Goal: Task Accomplishment & Management: Use online tool/utility

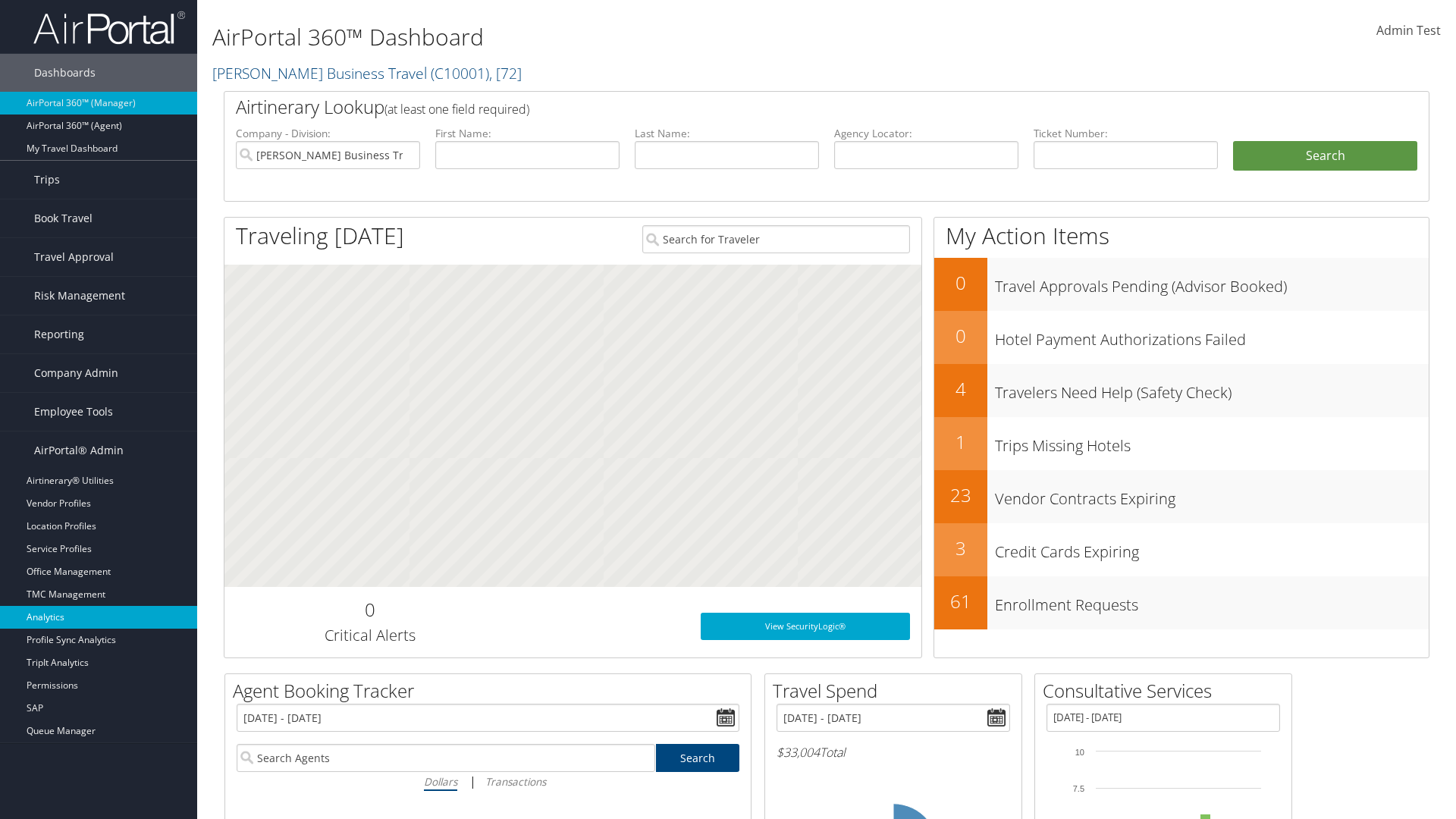
click at [99, 618] on link "Analytics" at bounding box center [99, 618] width 198 height 23
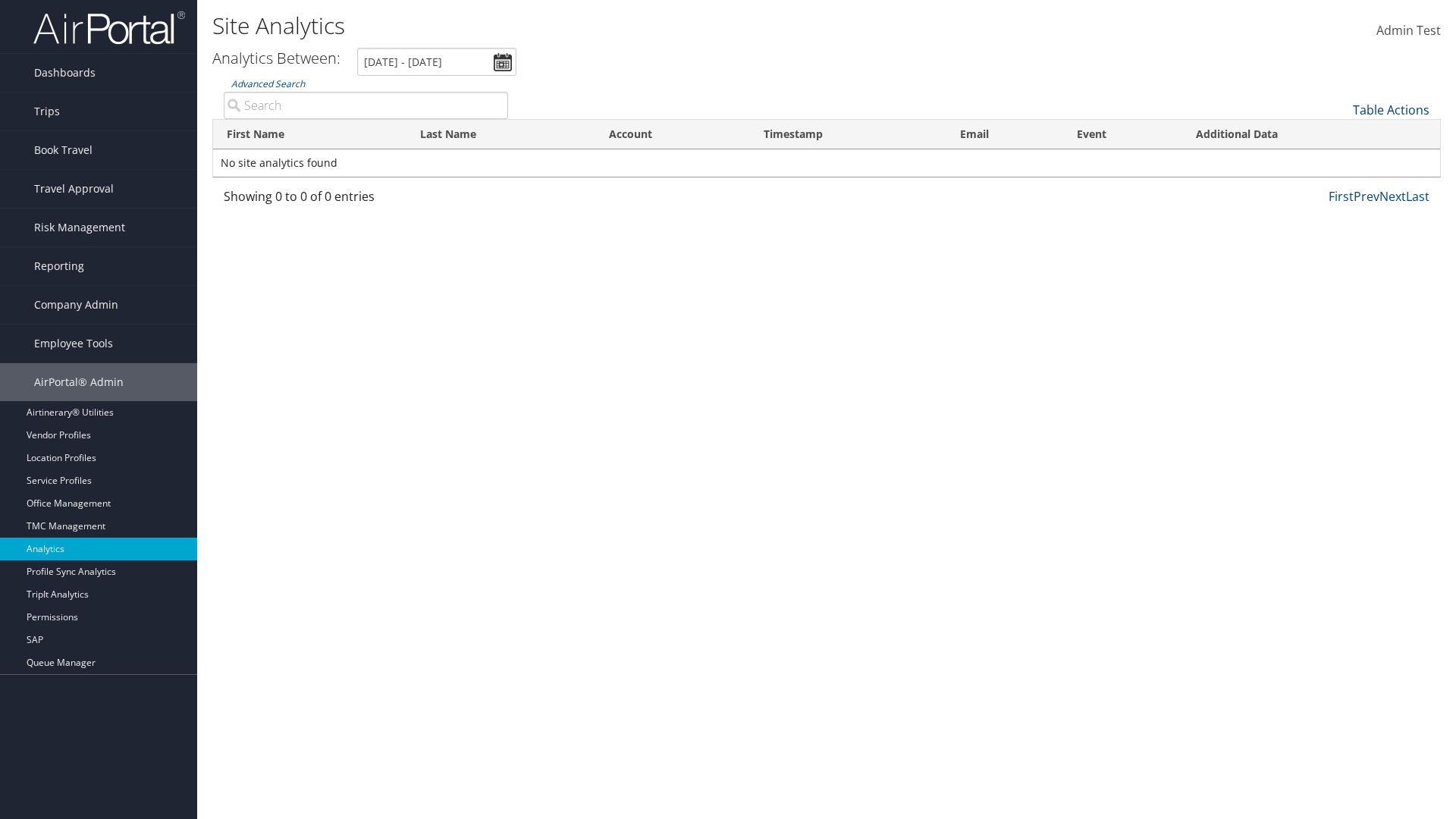
click at [1391, 110] on link "Table Actions" at bounding box center [1391, 109] width 77 height 17
click at [1340, 134] on link "Column Visibility" at bounding box center [1340, 133] width 199 height 26
click at [1340, 135] on link "First Name" at bounding box center [1340, 134] width 199 height 26
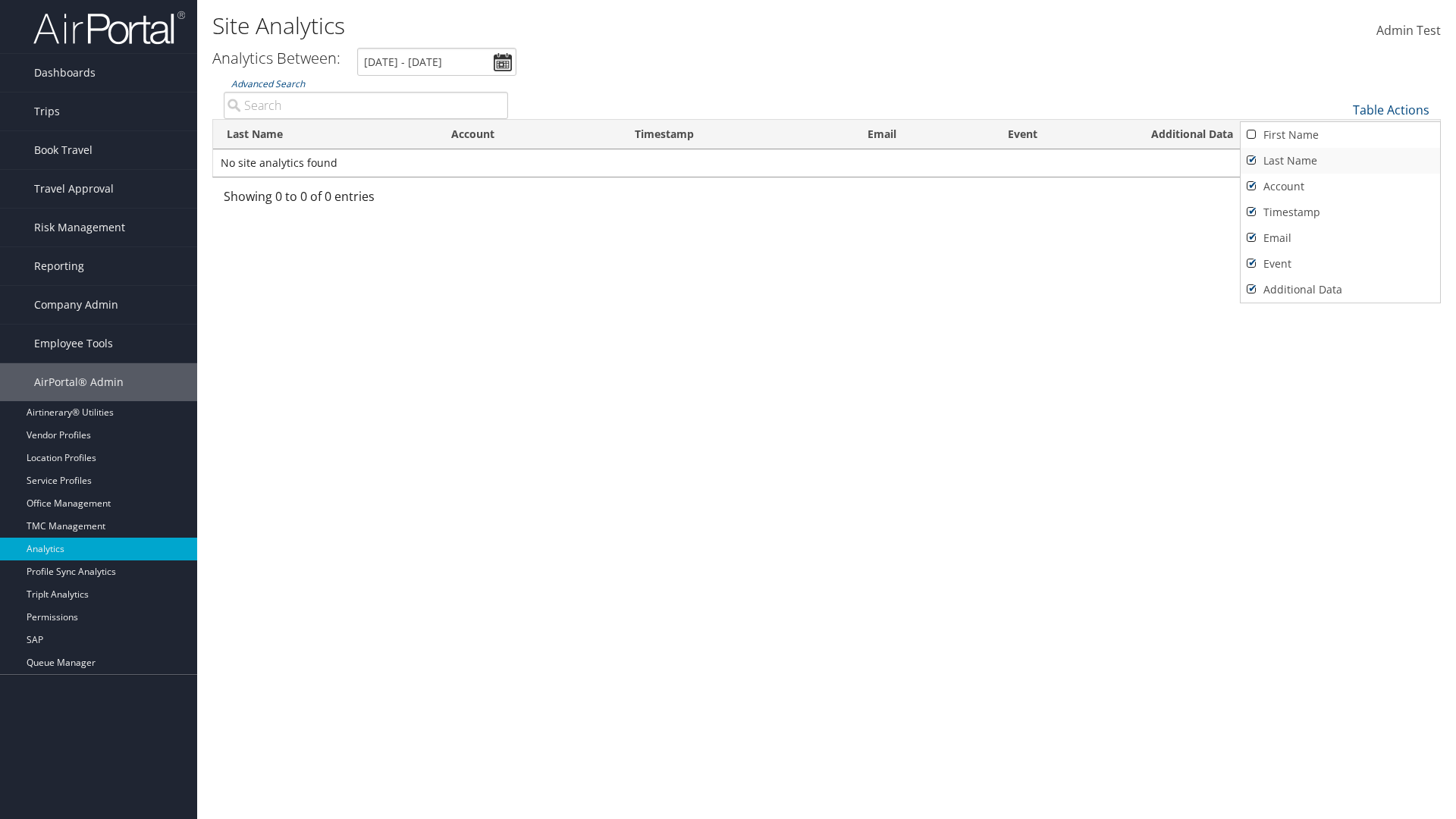
click at [1340, 161] on link "Last Name" at bounding box center [1340, 160] width 199 height 26
click at [1340, 187] on link "Account" at bounding box center [1340, 186] width 199 height 26
click at [1340, 213] on link "Timestamp" at bounding box center [1340, 212] width 199 height 26
click at [1340, 239] on link "Email" at bounding box center [1340, 238] width 199 height 26
click at [1340, 264] on link "Event" at bounding box center [1340, 264] width 199 height 26
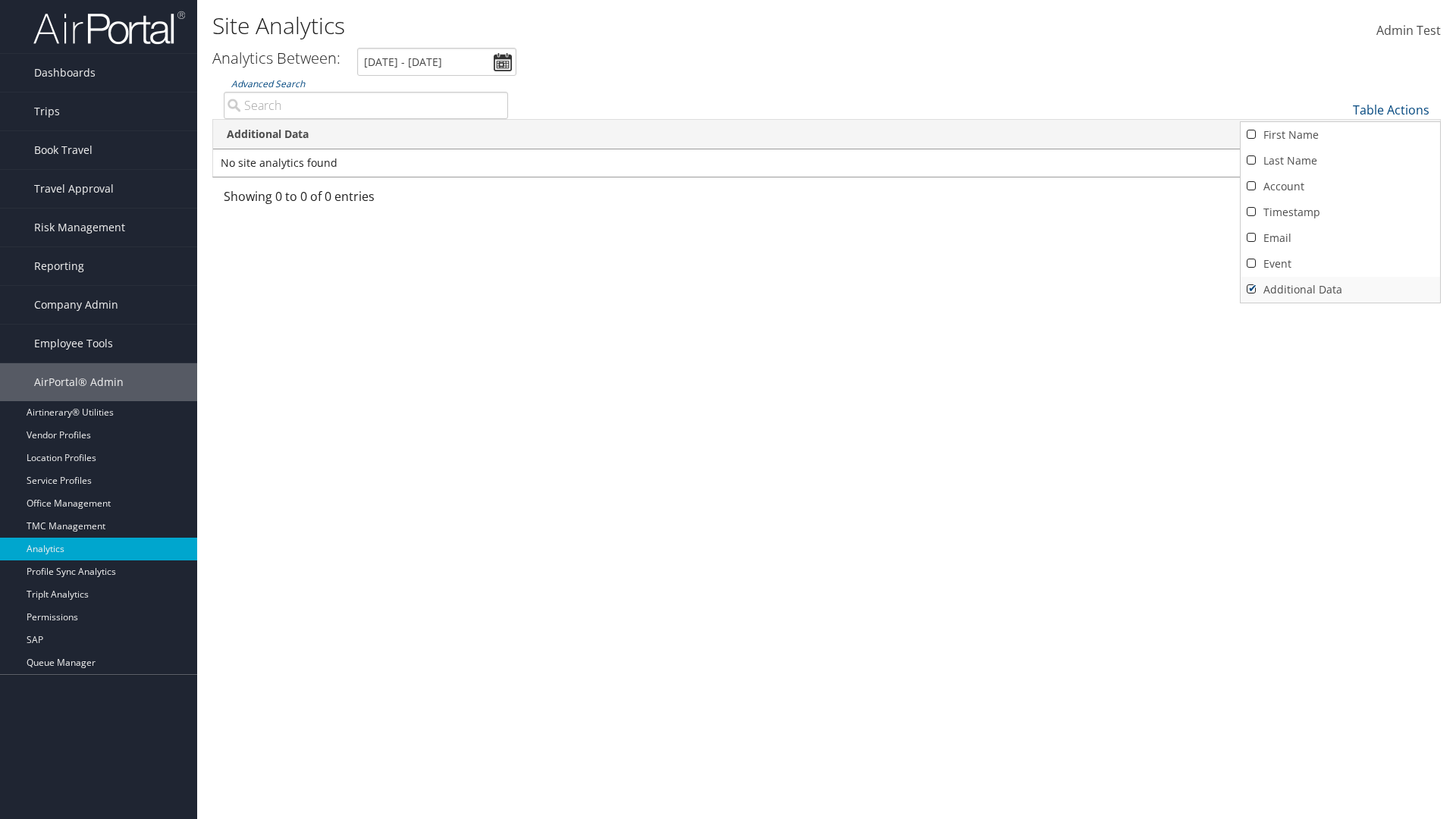
click at [1340, 290] on link "Additional Data" at bounding box center [1340, 289] width 199 height 26
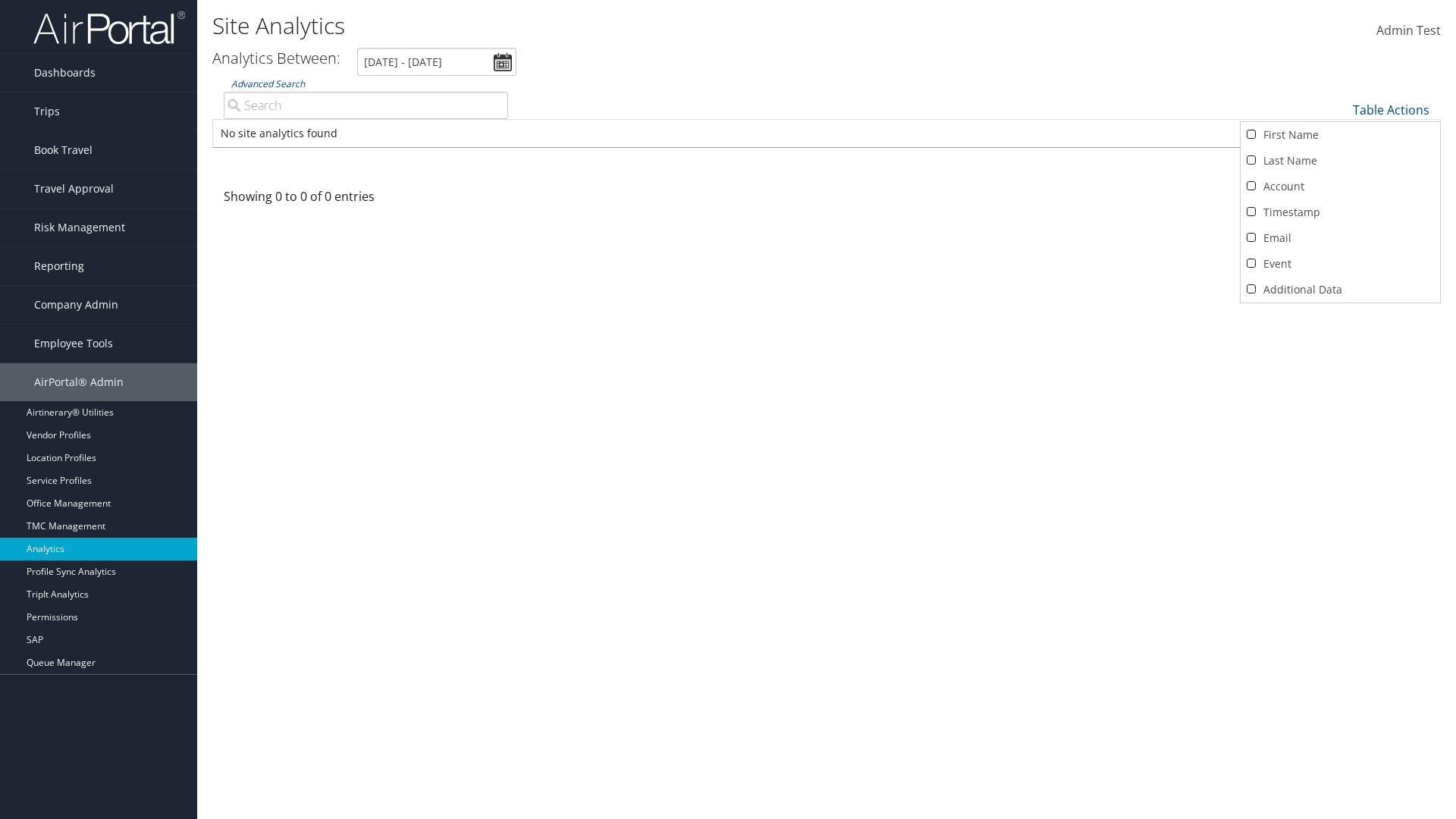
click at [728, 410] on div at bounding box center [728, 410] width 1456 height 819
click at [1391, 110] on link "Table Actions" at bounding box center [1391, 109] width 77 height 17
click at [1340, 134] on link "Column Visibility" at bounding box center [1340, 133] width 199 height 26
click at [1340, 135] on link "First Name" at bounding box center [1340, 134] width 199 height 26
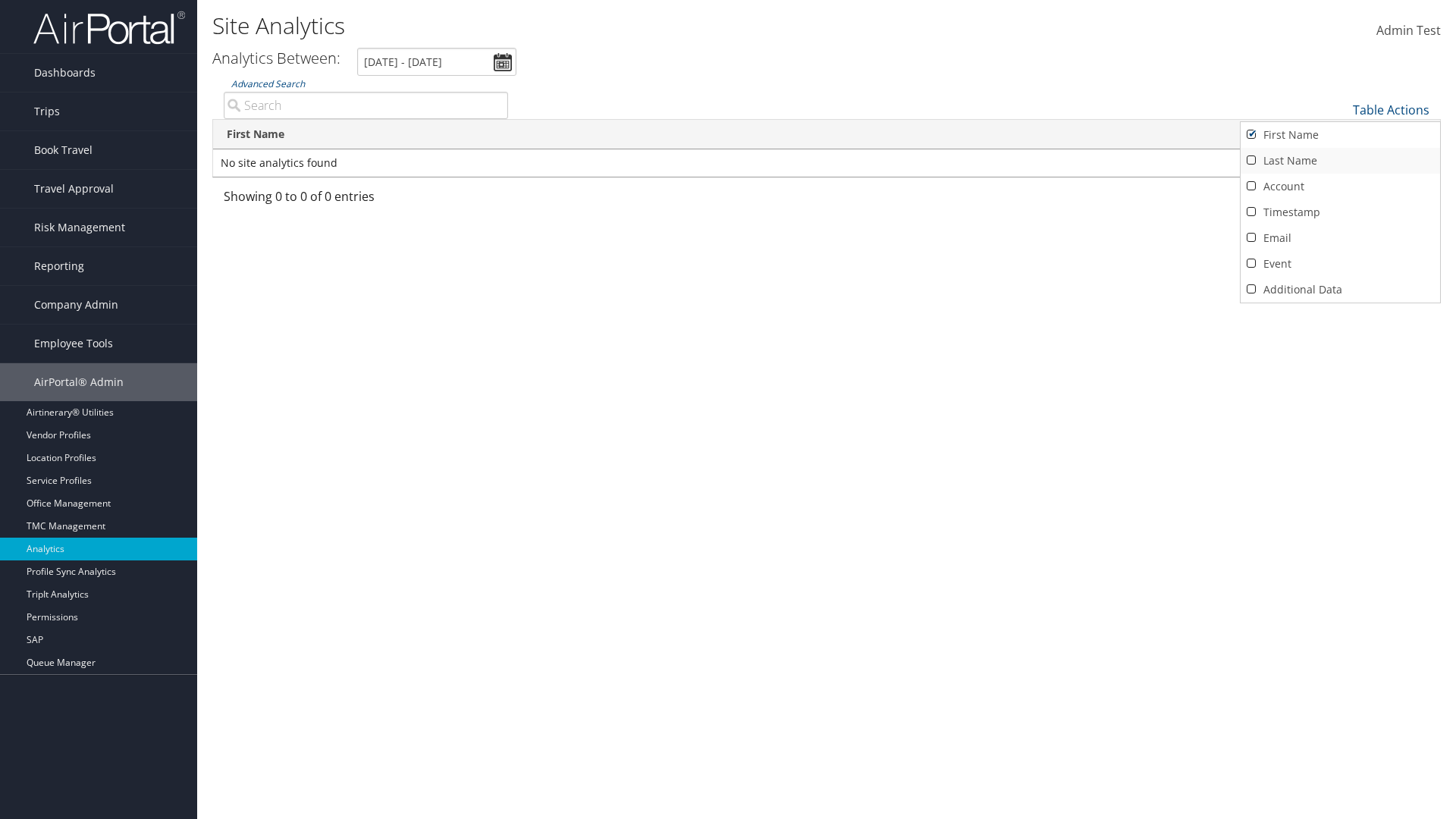
click at [1340, 161] on link "Last Name" at bounding box center [1340, 160] width 199 height 26
click at [1340, 187] on link "Account" at bounding box center [1340, 186] width 199 height 26
click at [1340, 213] on link "Timestamp" at bounding box center [1340, 212] width 199 height 26
click at [1340, 239] on link "Email" at bounding box center [1340, 238] width 199 height 26
click at [1340, 264] on link "Event" at bounding box center [1340, 264] width 199 height 26
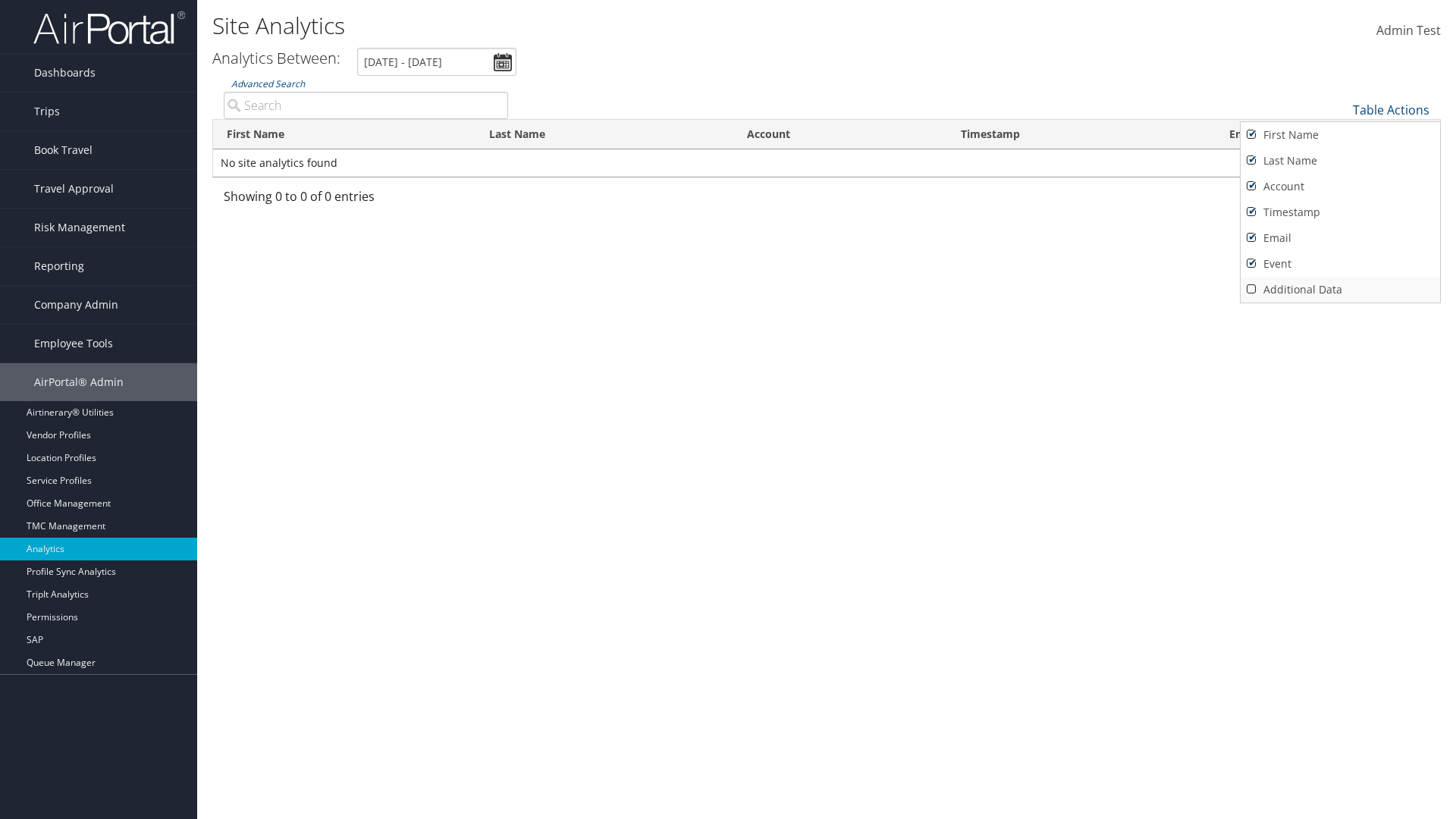
click at [1340, 290] on link "Additional Data" at bounding box center [1340, 289] width 199 height 26
click at [728, 410] on div at bounding box center [728, 410] width 1456 height 819
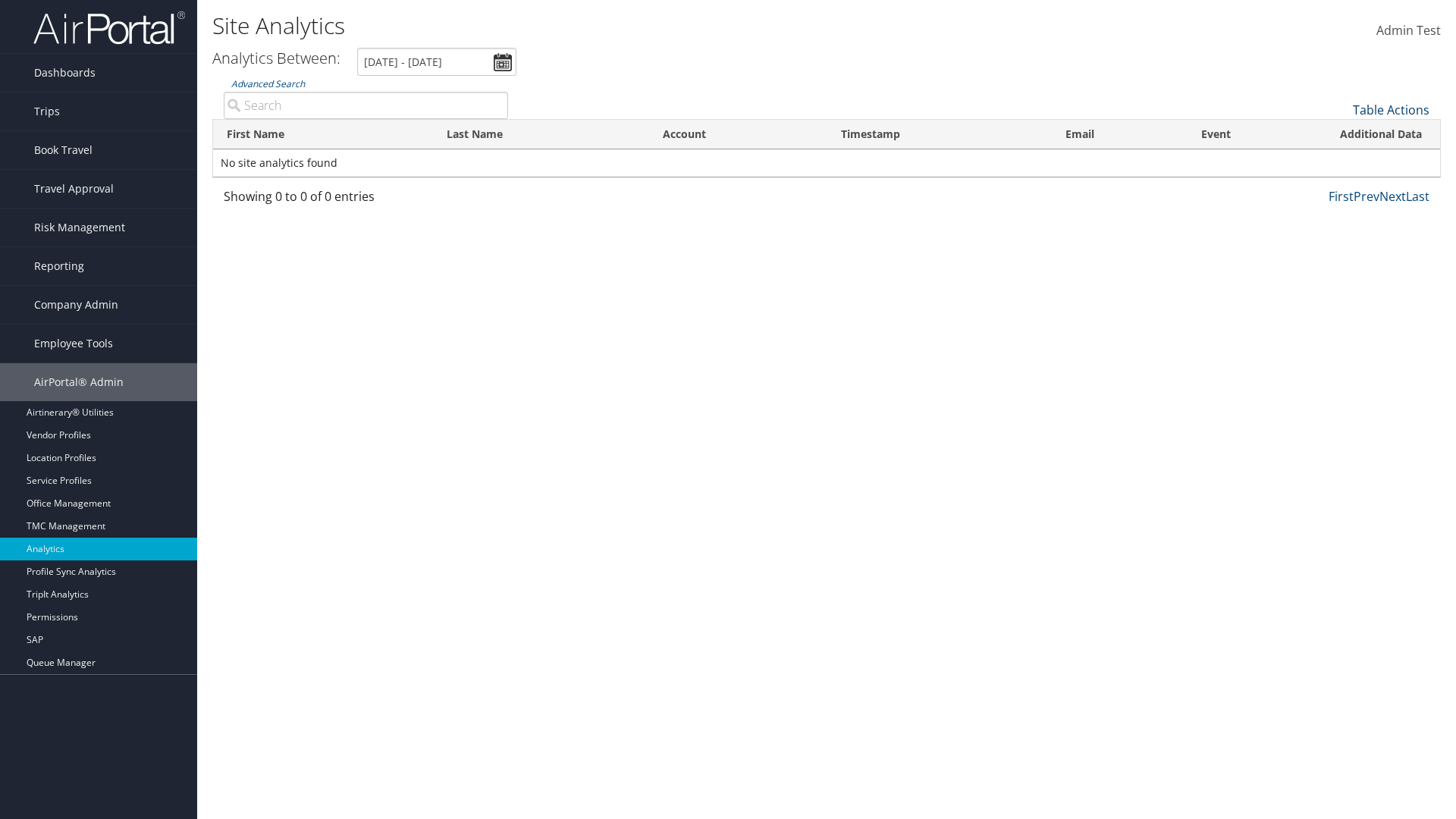
click at [1391, 110] on link "Table Actions" at bounding box center [1391, 109] width 77 height 17
click at [1340, 161] on link "25" at bounding box center [1340, 160] width 199 height 26
click at [1391, 110] on link "Table Actions" at bounding box center [1391, 109] width 77 height 17
click at [1340, 159] on link "Page Length" at bounding box center [1340, 158] width 199 height 26
click at [1391, 110] on link "Table Actions" at bounding box center [1391, 109] width 77 height 17
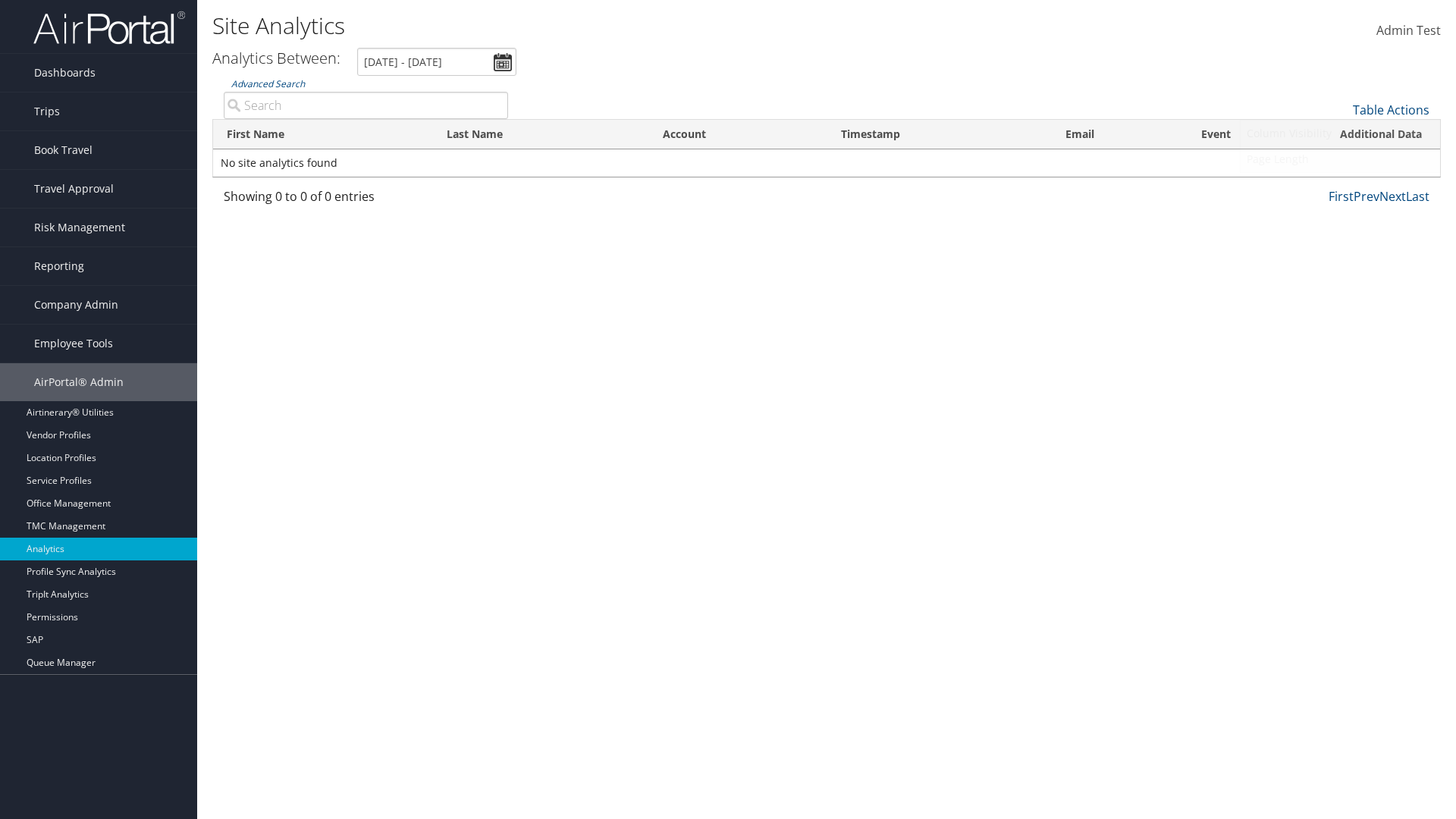
click at [1340, 159] on link "Page Length" at bounding box center [1340, 158] width 199 height 26
click at [323, 134] on th "First Name" at bounding box center [322, 134] width 220 height 29
